Goal: Task Accomplishment & Management: Manage account settings

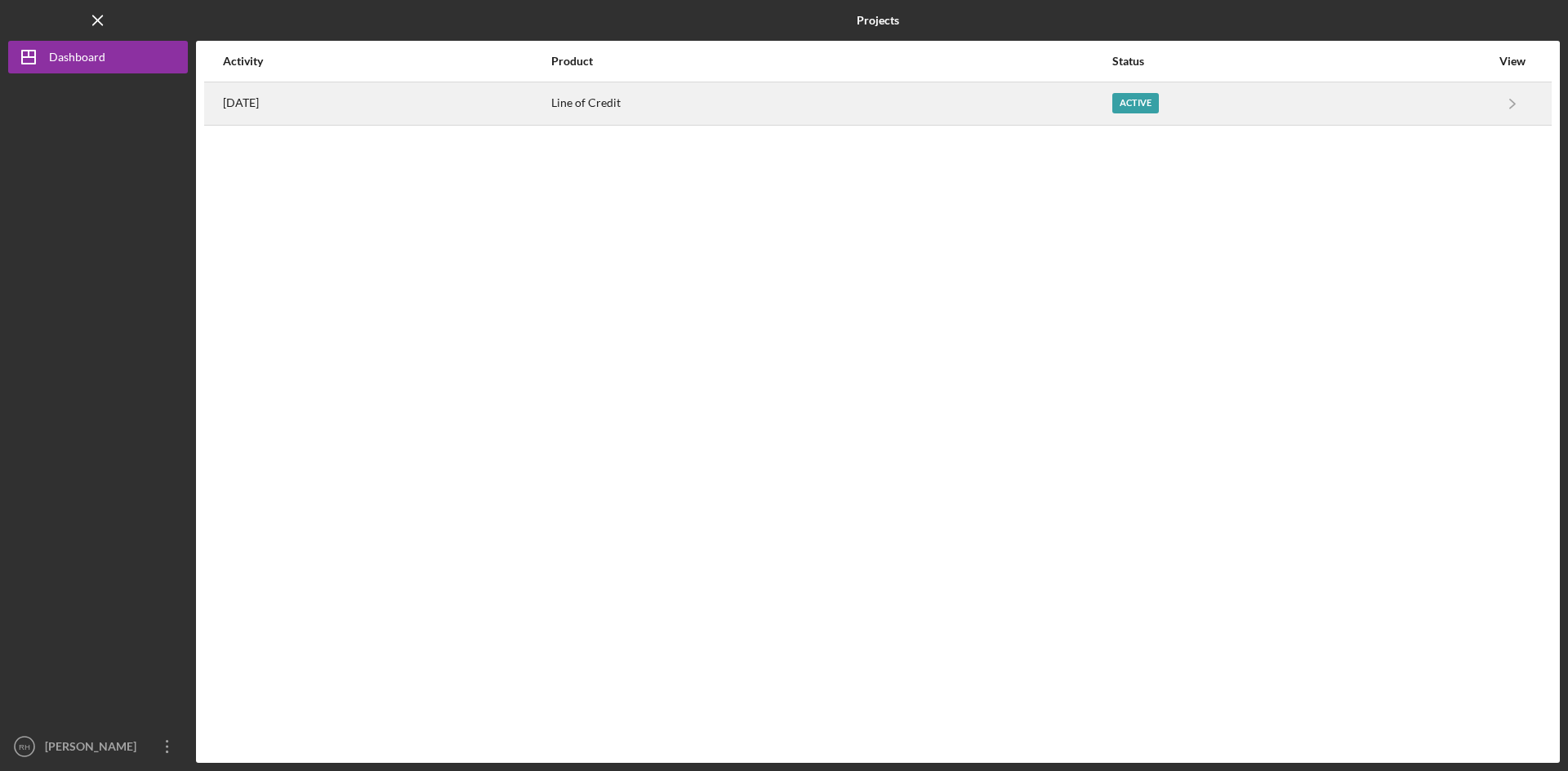
click at [1157, 98] on div "Active" at bounding box center [1135, 102] width 47 height 20
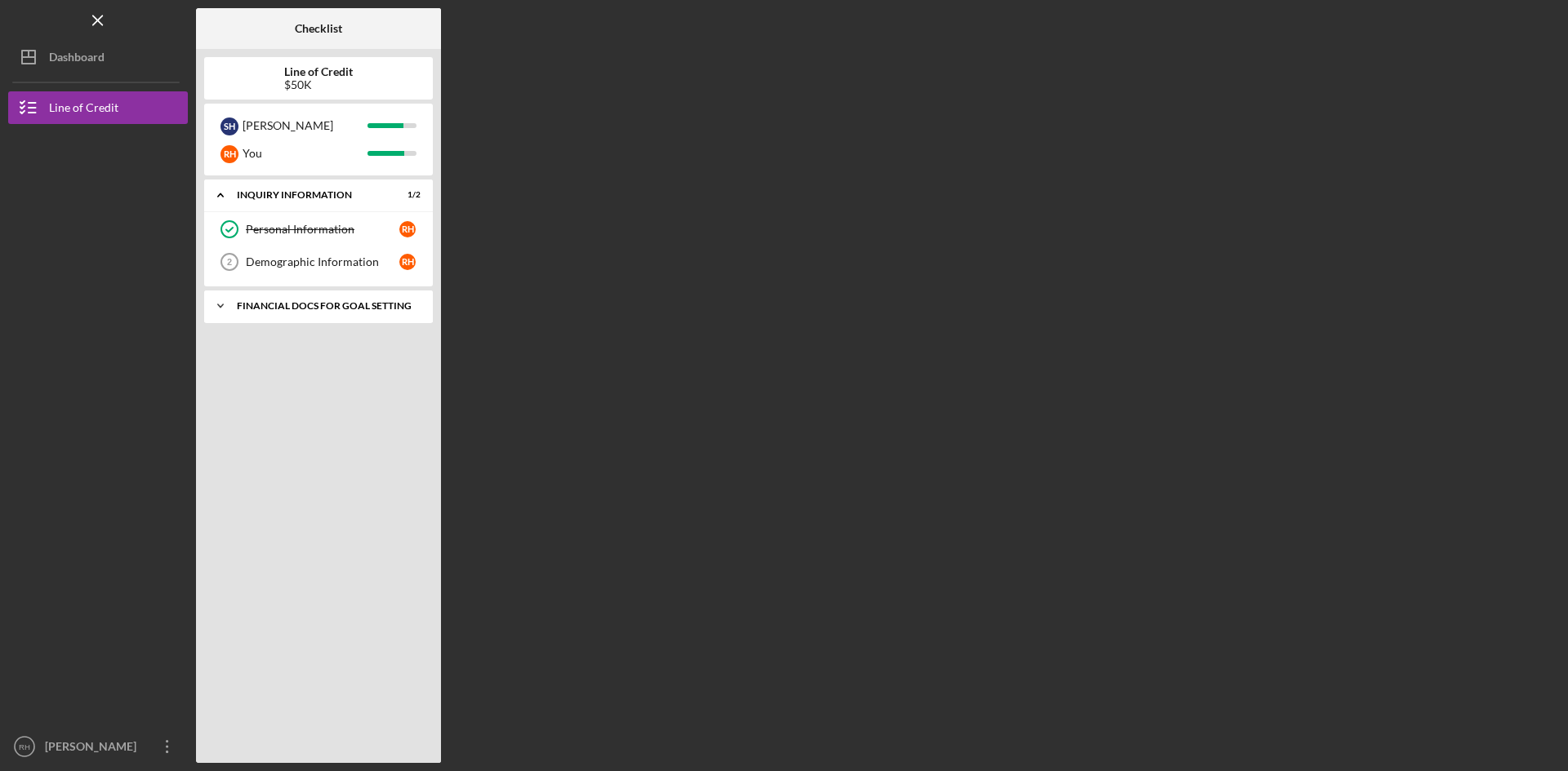
click at [326, 303] on div "Financial Docs for Goal Setting" at bounding box center [324, 305] width 176 height 10
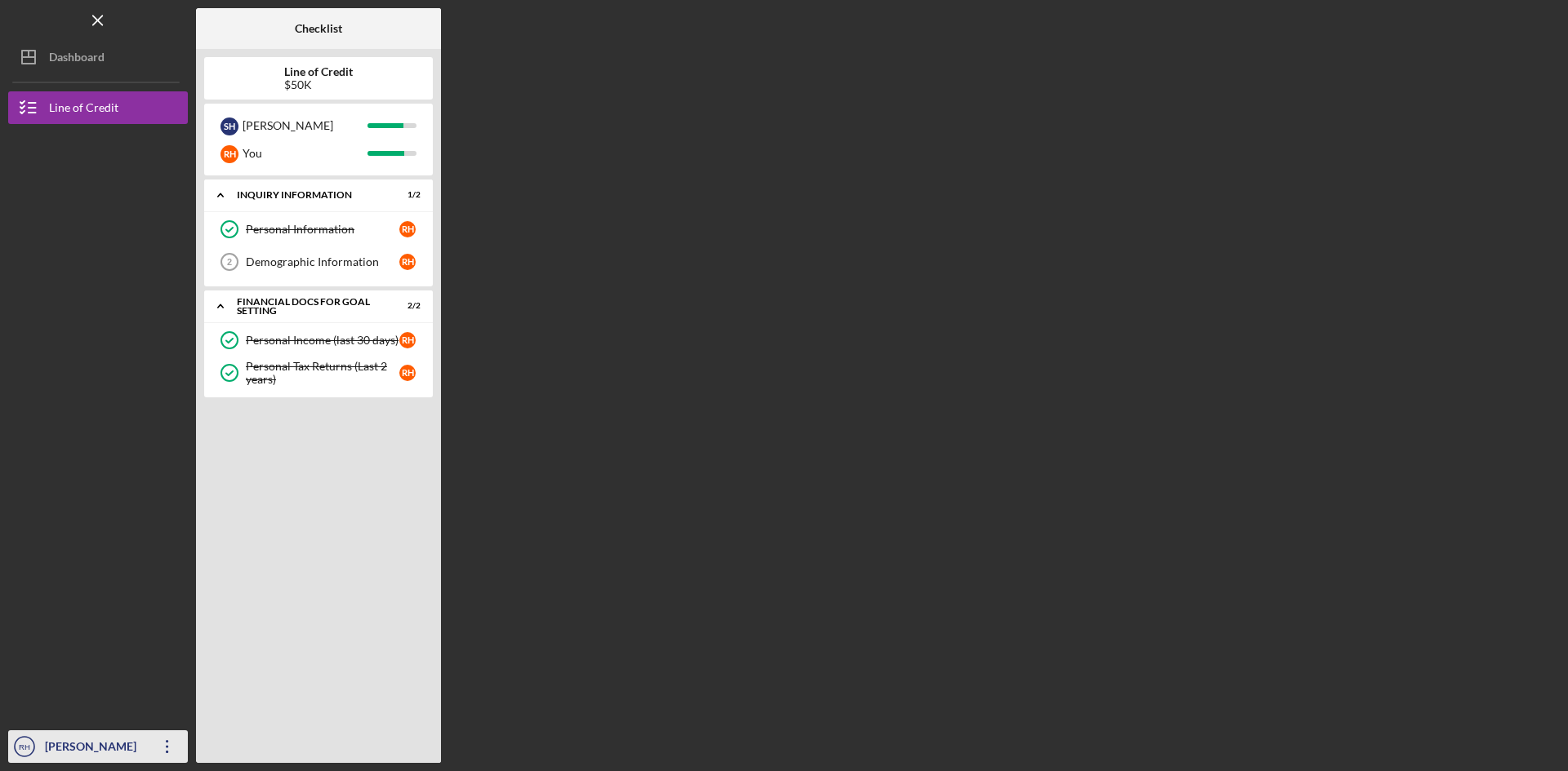
click at [85, 732] on div "[PERSON_NAME]" at bounding box center [94, 749] width 106 height 37
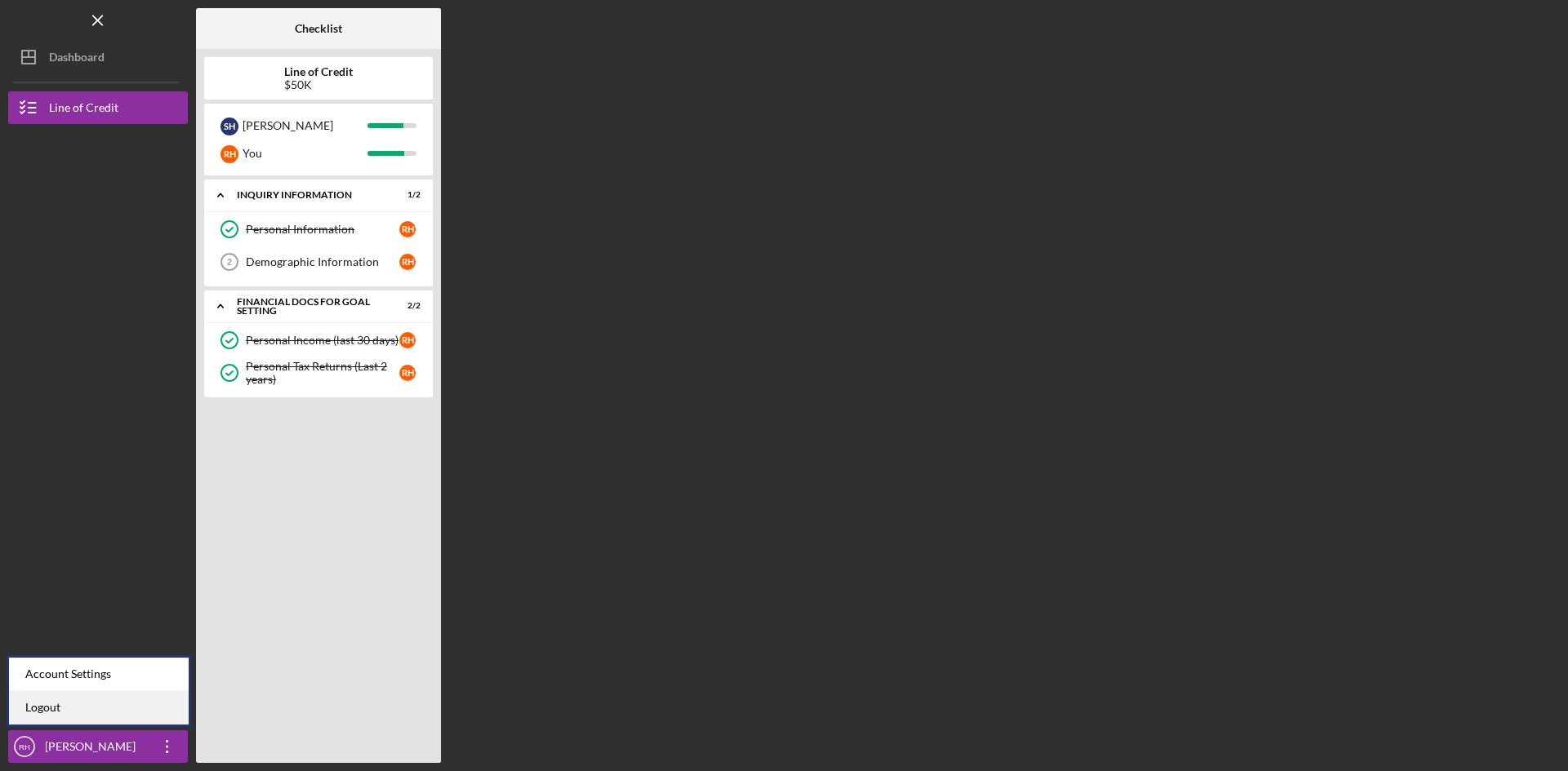
click at [56, 702] on link "Logout" at bounding box center [99, 708] width 180 height 34
